Goal: Information Seeking & Learning: Learn about a topic

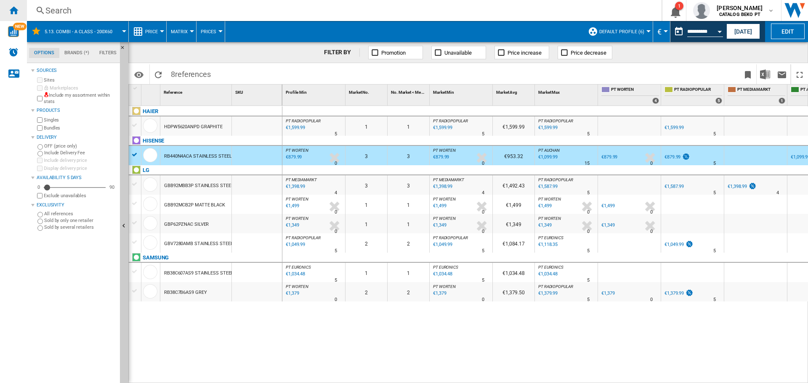
click at [13, 11] on ng-md-icon "Home" at bounding box center [13, 10] width 10 height 10
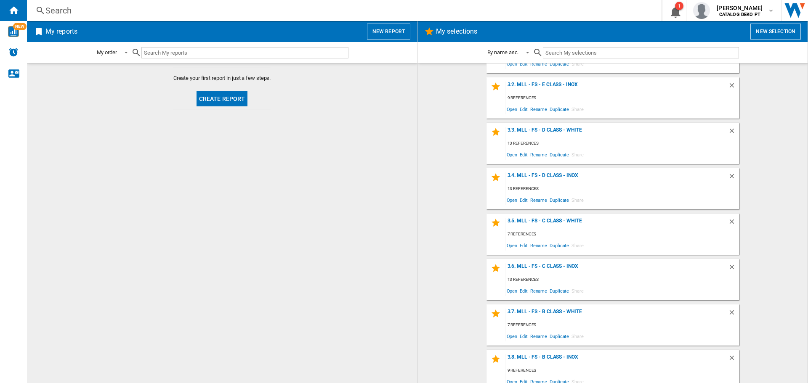
scroll to position [295, 0]
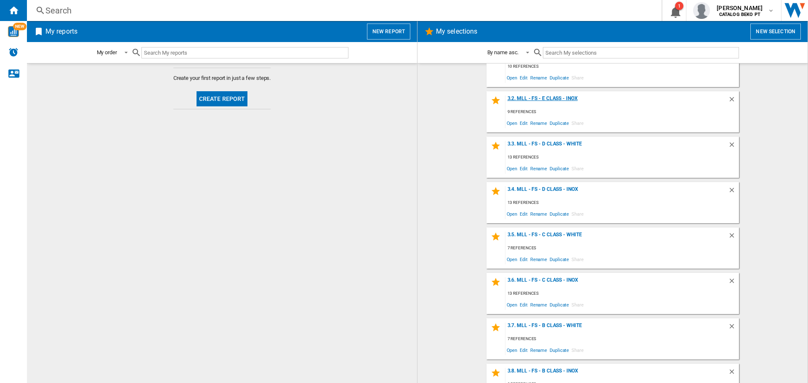
click at [556, 97] on div "3.2. MLL - FS - E Class - Inox" at bounding box center [616, 101] width 223 height 11
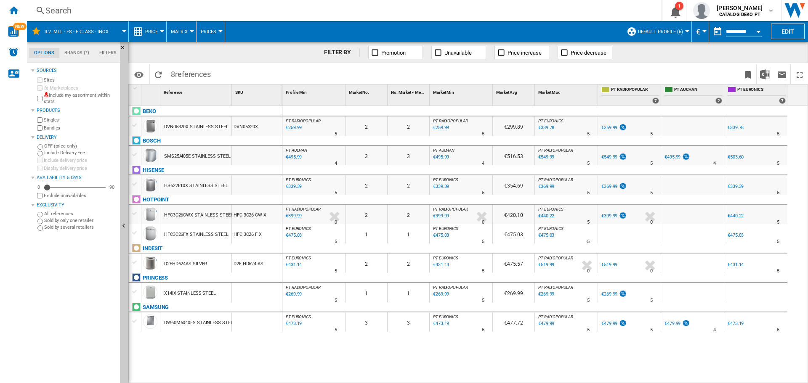
click at [135, 125] on div at bounding box center [134, 126] width 9 height 8
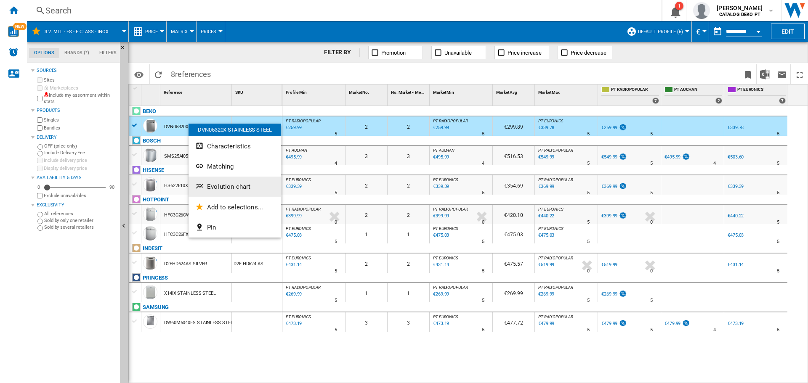
click at [238, 190] on span "Evolution chart" at bounding box center [228, 187] width 43 height 8
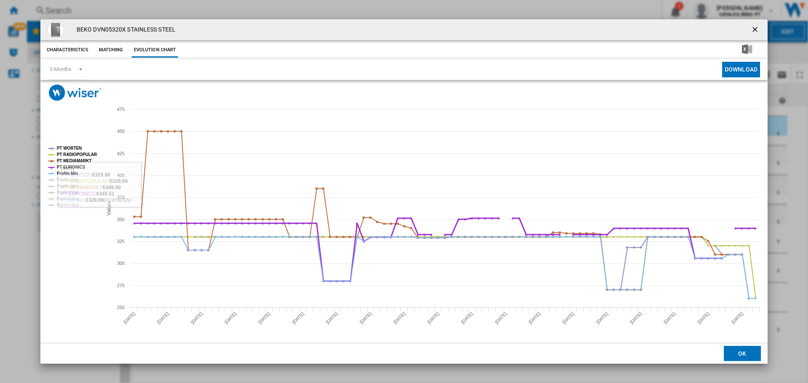
click at [64, 166] on tspan "PT EURONICS" at bounding box center [71, 167] width 29 height 5
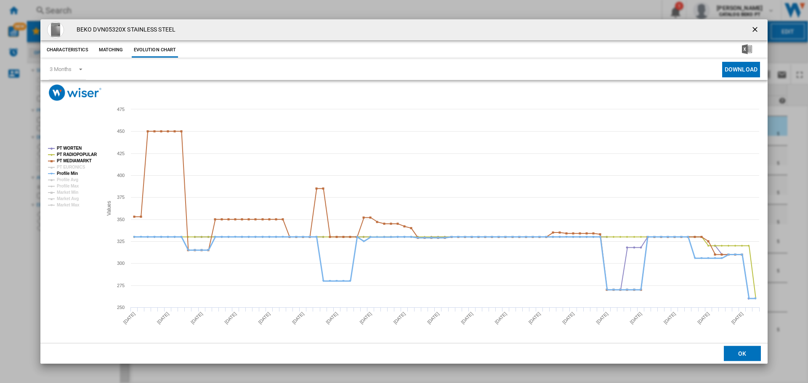
click at [62, 172] on tspan "Profile Min" at bounding box center [67, 173] width 21 height 5
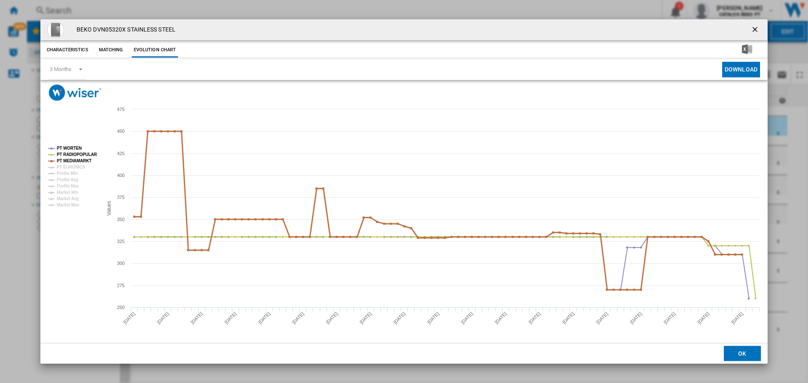
click at [69, 161] on tspan "PT MEDIAMARKT" at bounding box center [74, 161] width 35 height 5
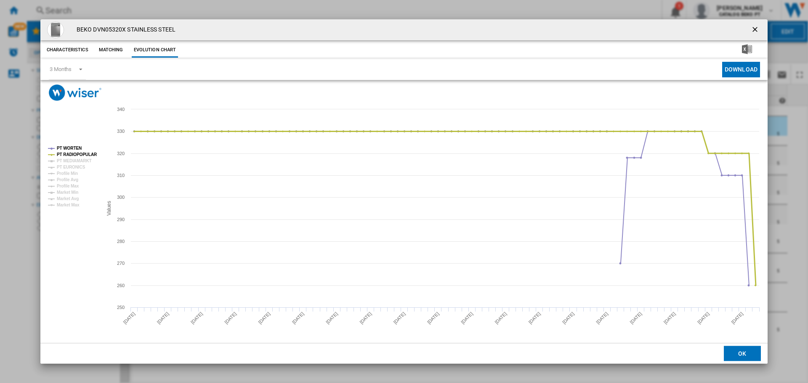
click at [72, 154] on tspan "PT RADIOPOPULAR" at bounding box center [77, 154] width 40 height 5
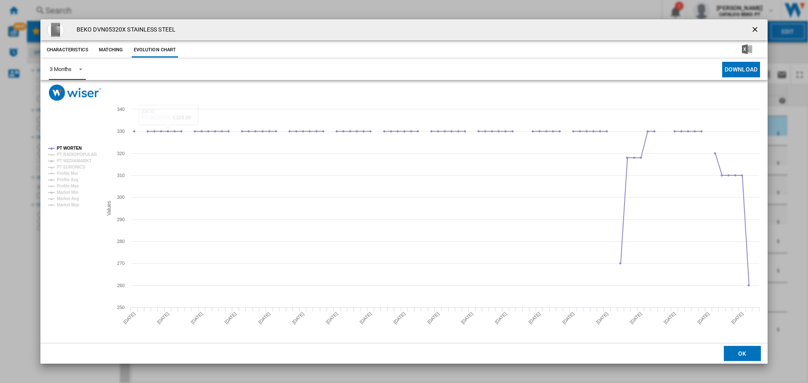
click at [71, 70] on div "3 Months" at bounding box center [61, 69] width 22 height 6
click at [79, 87] on md-option "6 Months" at bounding box center [71, 90] width 57 height 20
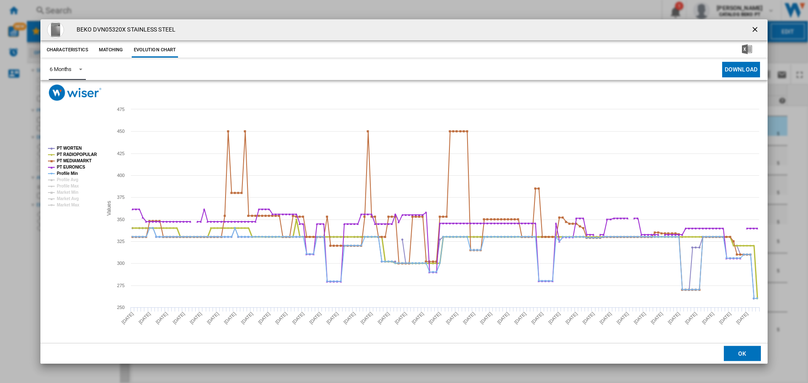
click at [73, 152] on tspan "PT RADIOPOPULAR" at bounding box center [77, 154] width 40 height 5
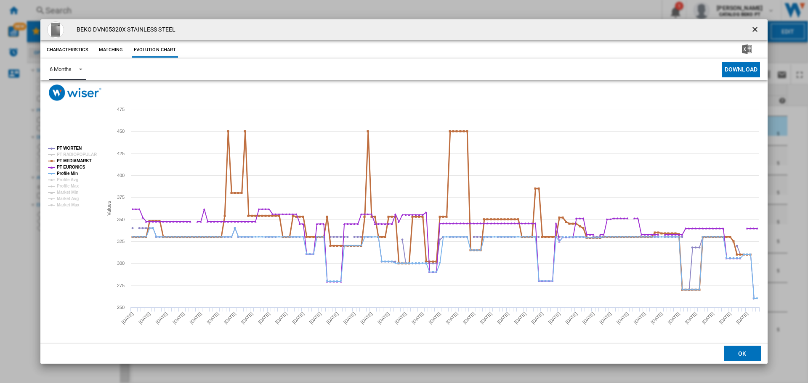
click at [72, 159] on tspan "PT MEDIAMARKT" at bounding box center [74, 161] width 35 height 5
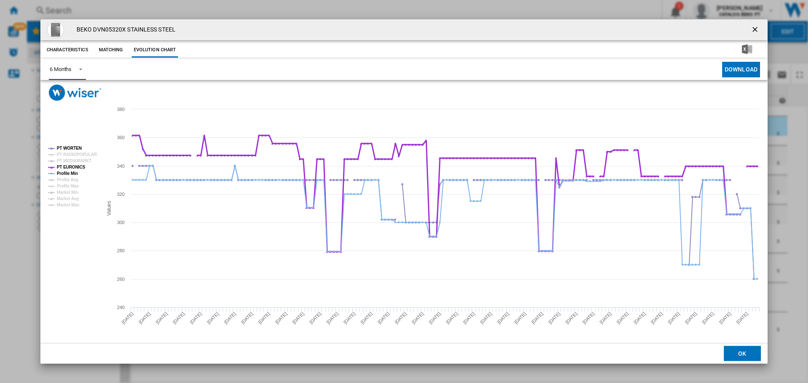
click at [72, 165] on tspan "PT EURONICS" at bounding box center [71, 167] width 29 height 5
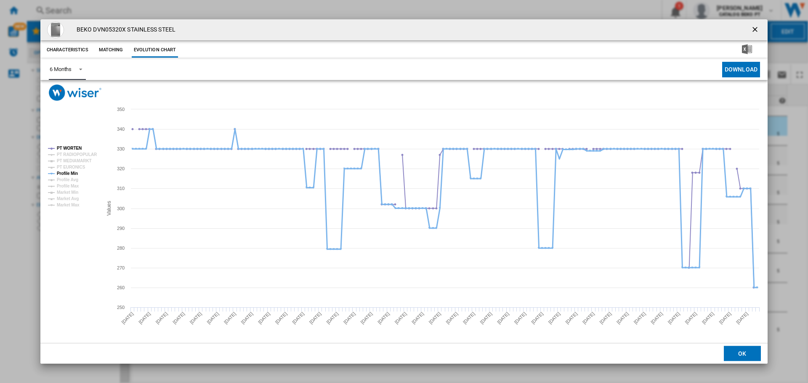
click at [75, 172] on tspan "Profile Min" at bounding box center [67, 173] width 21 height 5
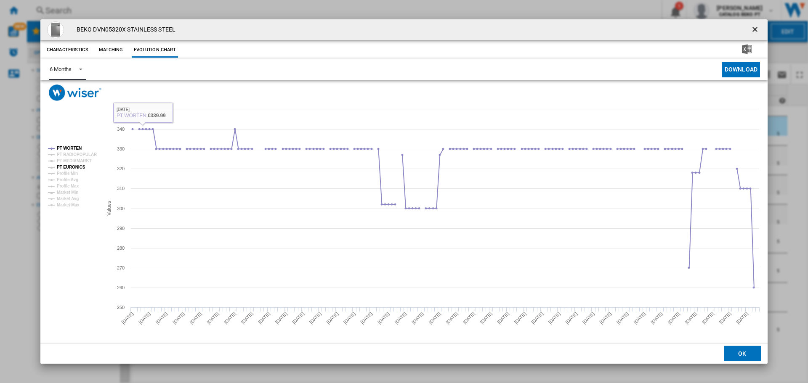
click at [77, 165] on tspan "PT EURONICS" at bounding box center [71, 167] width 29 height 5
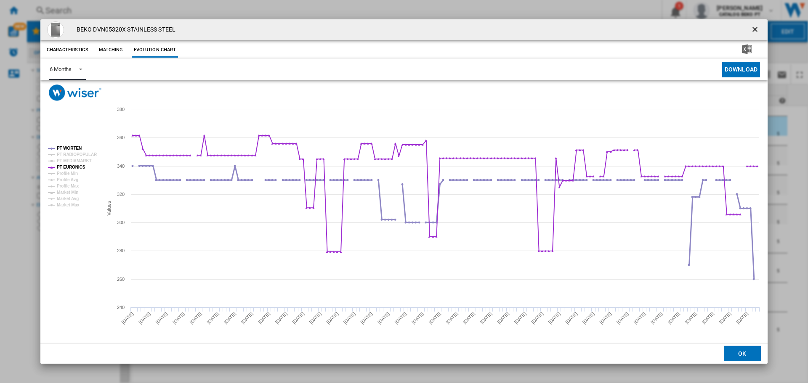
click at [73, 149] on tspan "PT WORTEN" at bounding box center [69, 148] width 25 height 5
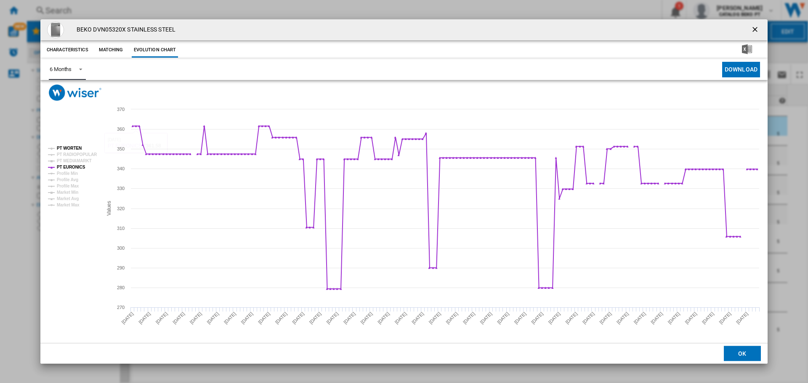
click at [74, 148] on tspan "PT WORTEN" at bounding box center [69, 148] width 25 height 5
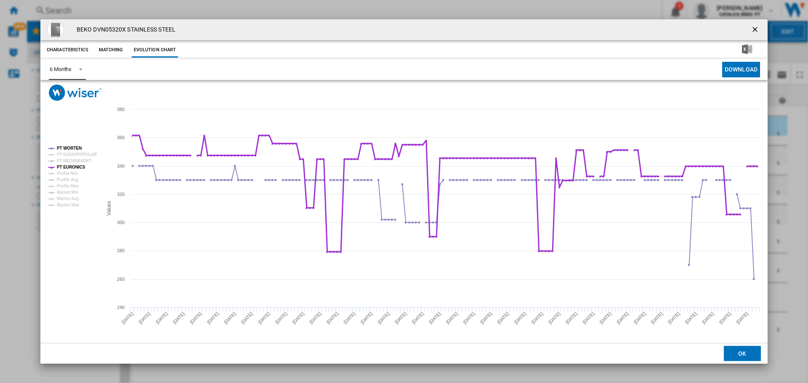
click at [72, 167] on tspan "PT EURONICS" at bounding box center [71, 167] width 29 height 5
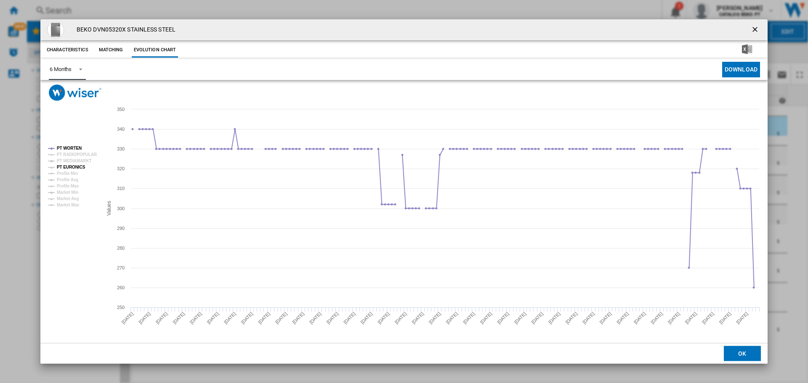
click at [80, 167] on tspan "PT EURONICS" at bounding box center [71, 167] width 29 height 5
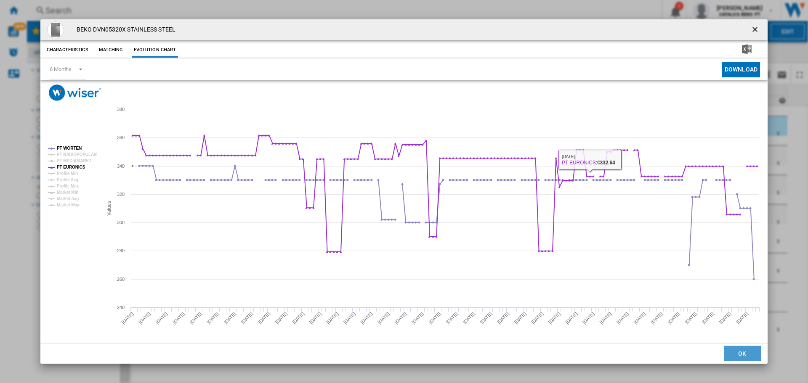
click at [750, 359] on button "OK" at bounding box center [742, 353] width 37 height 15
